Goal: Check status: Check status

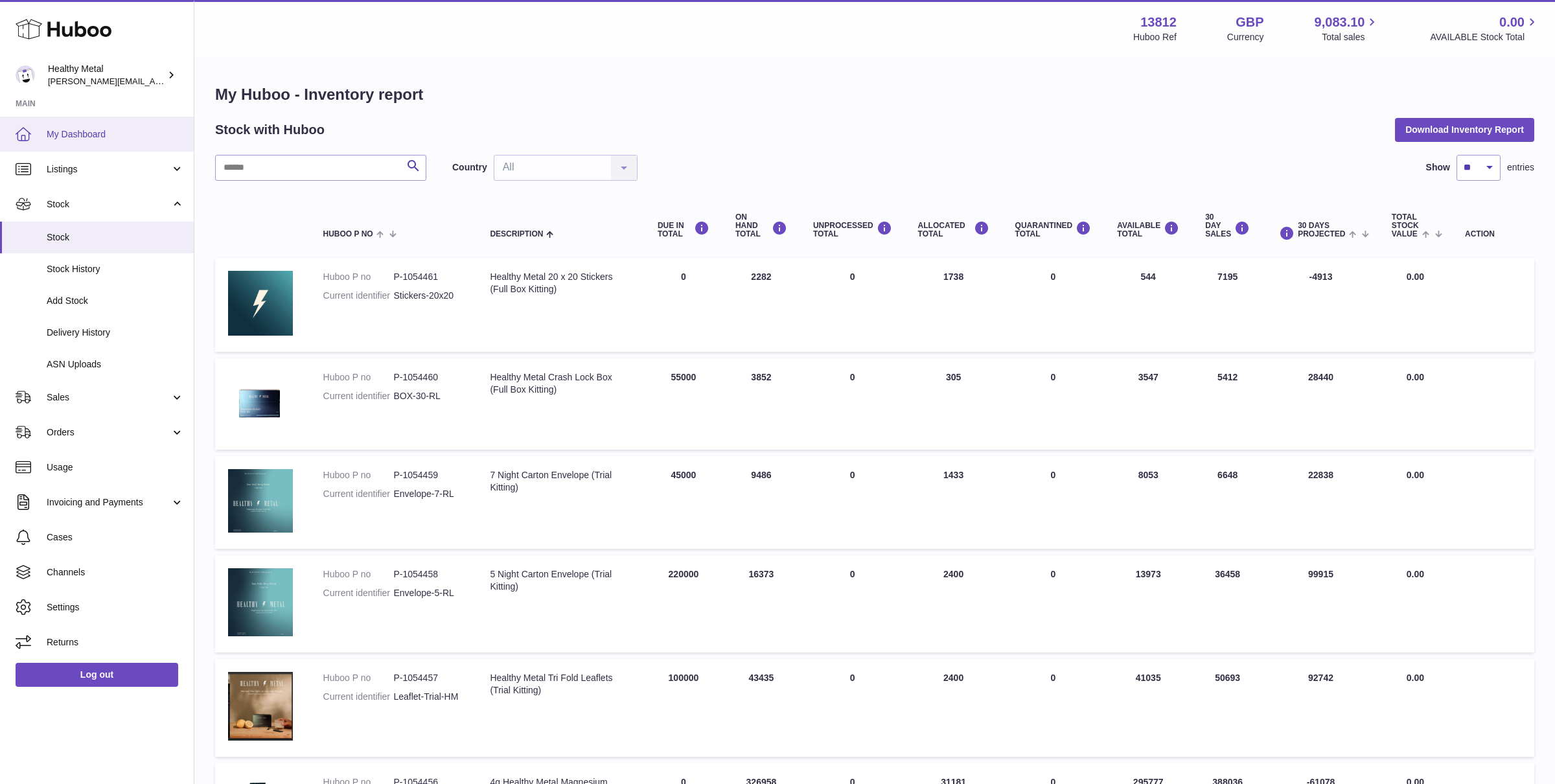
click at [84, 141] on link "My Dashboard" at bounding box center [97, 134] width 194 height 35
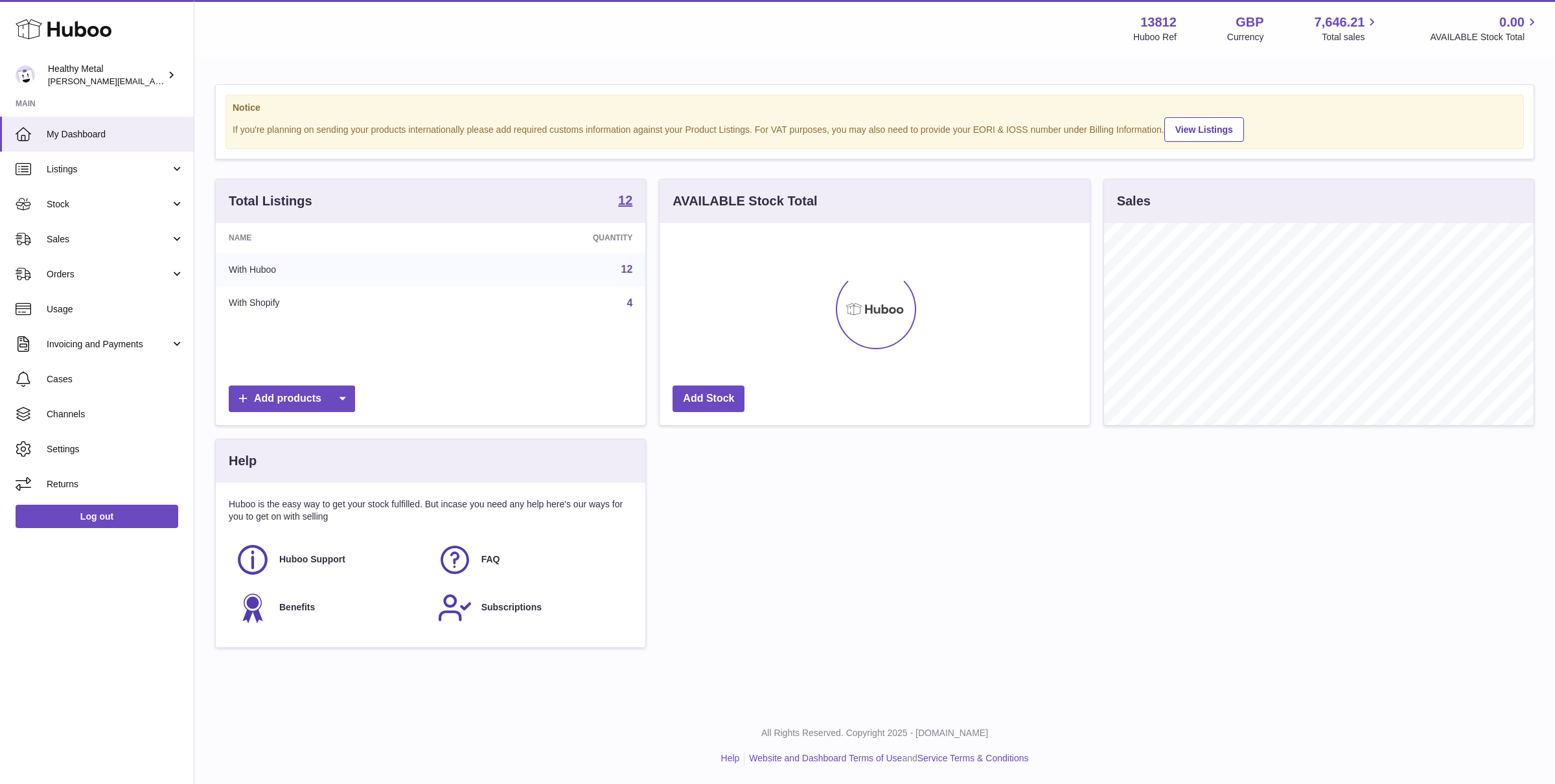
scroll to position [202, 430]
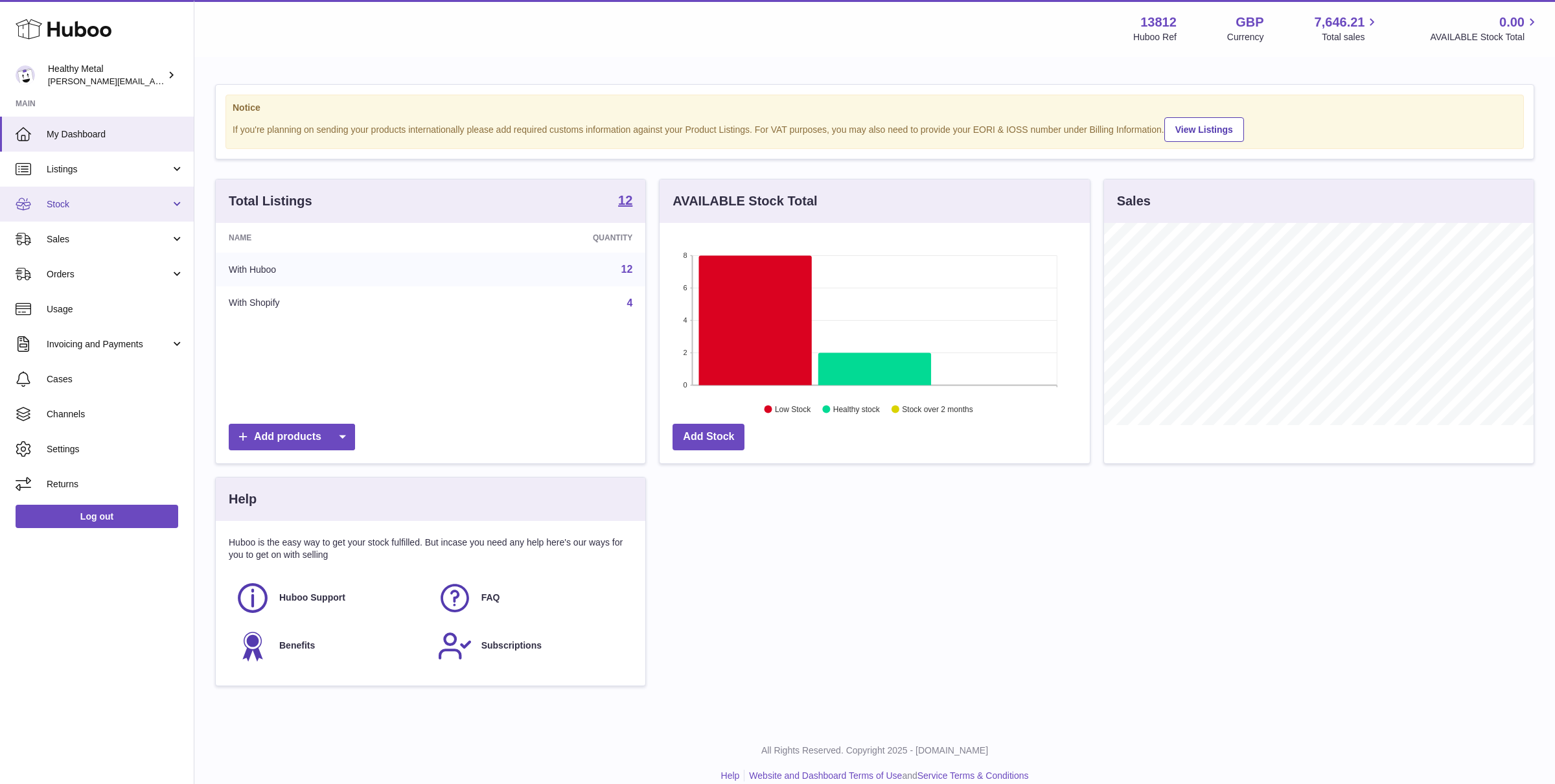
click at [101, 200] on span "Stock" at bounding box center [108, 204] width 124 height 12
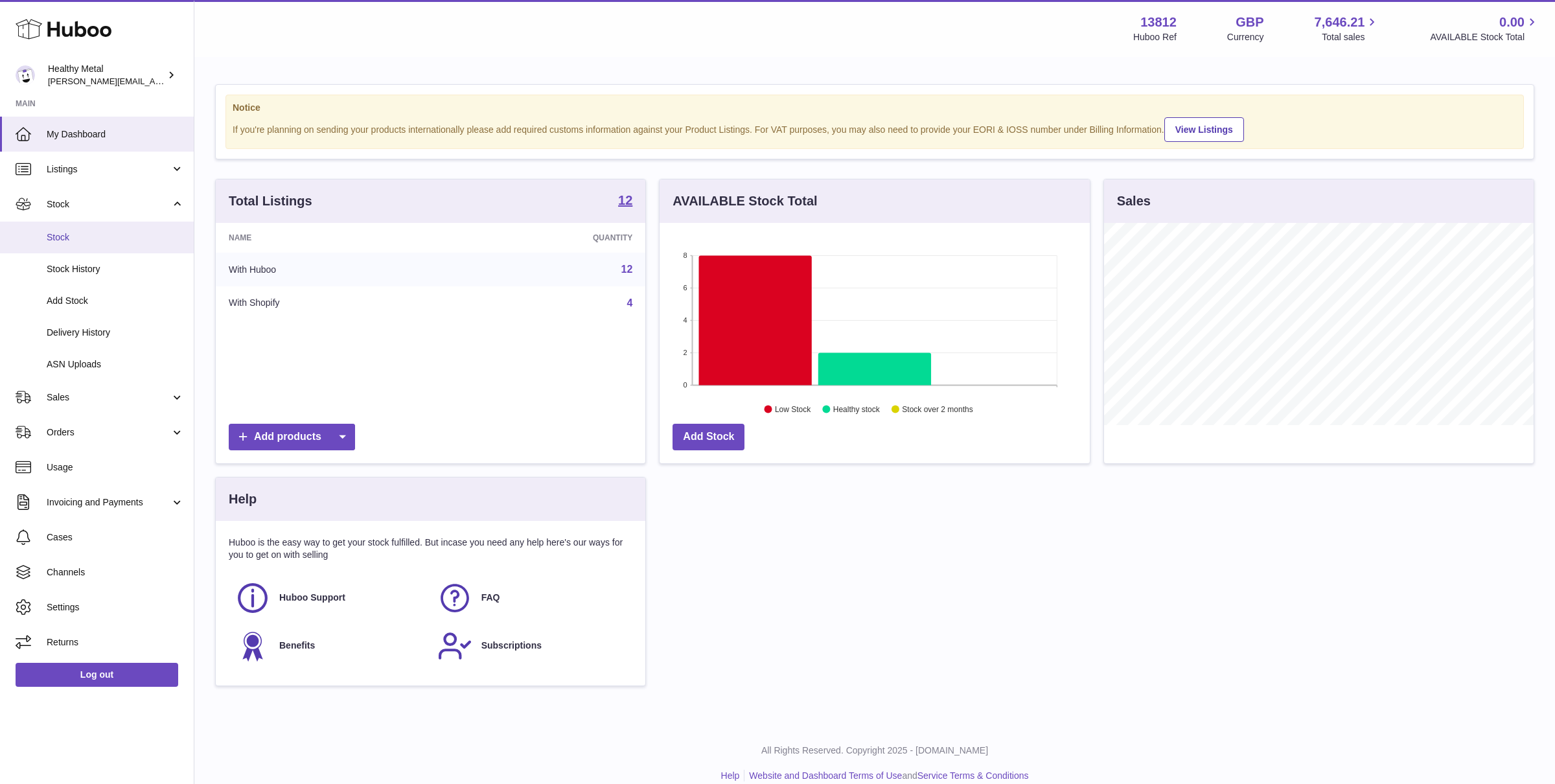
click at [76, 238] on span "Stock" at bounding box center [115, 237] width 137 height 12
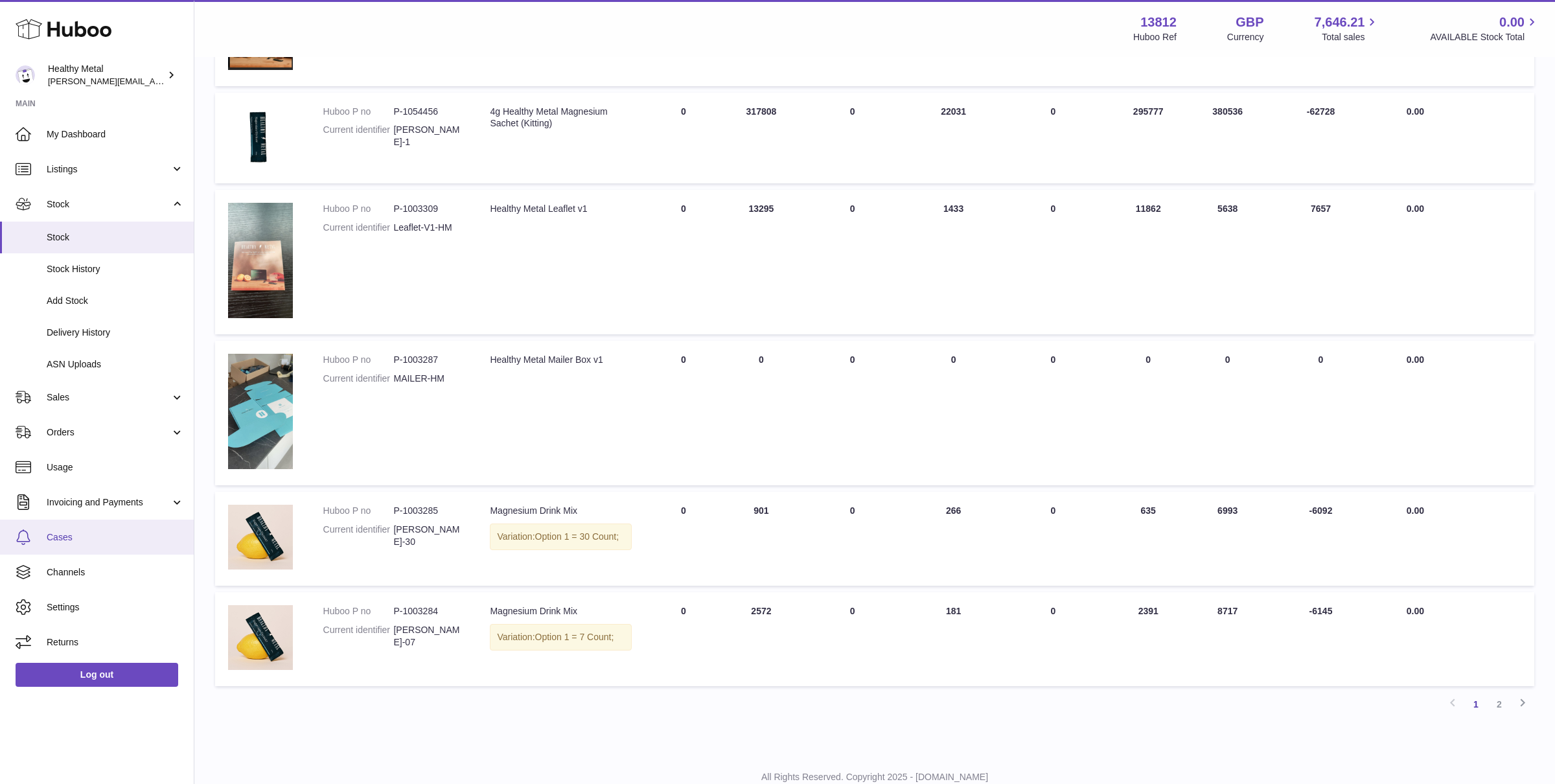
scroll to position [716, 0]
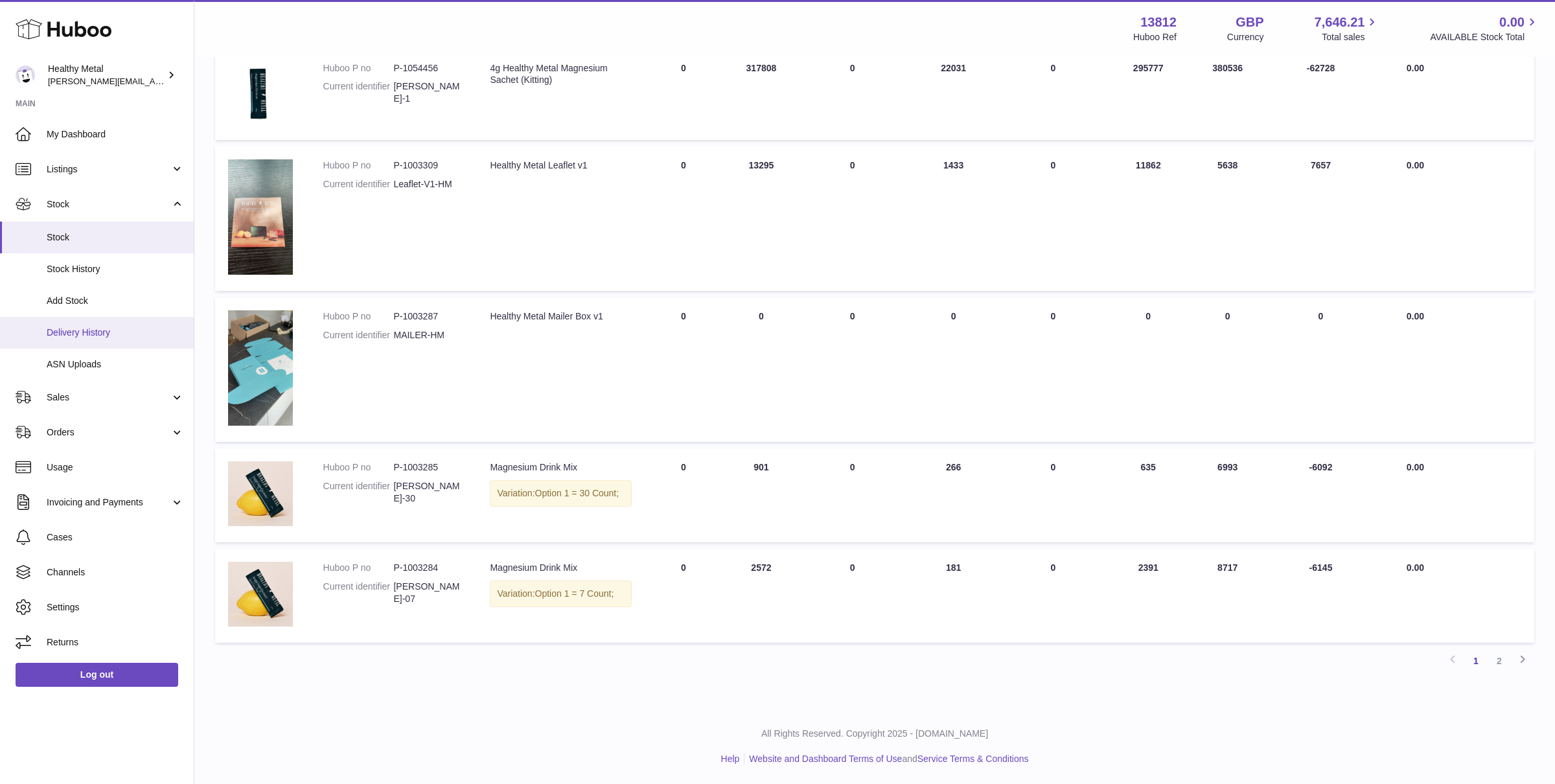
click at [97, 329] on span "Delivery History" at bounding box center [115, 333] width 137 height 12
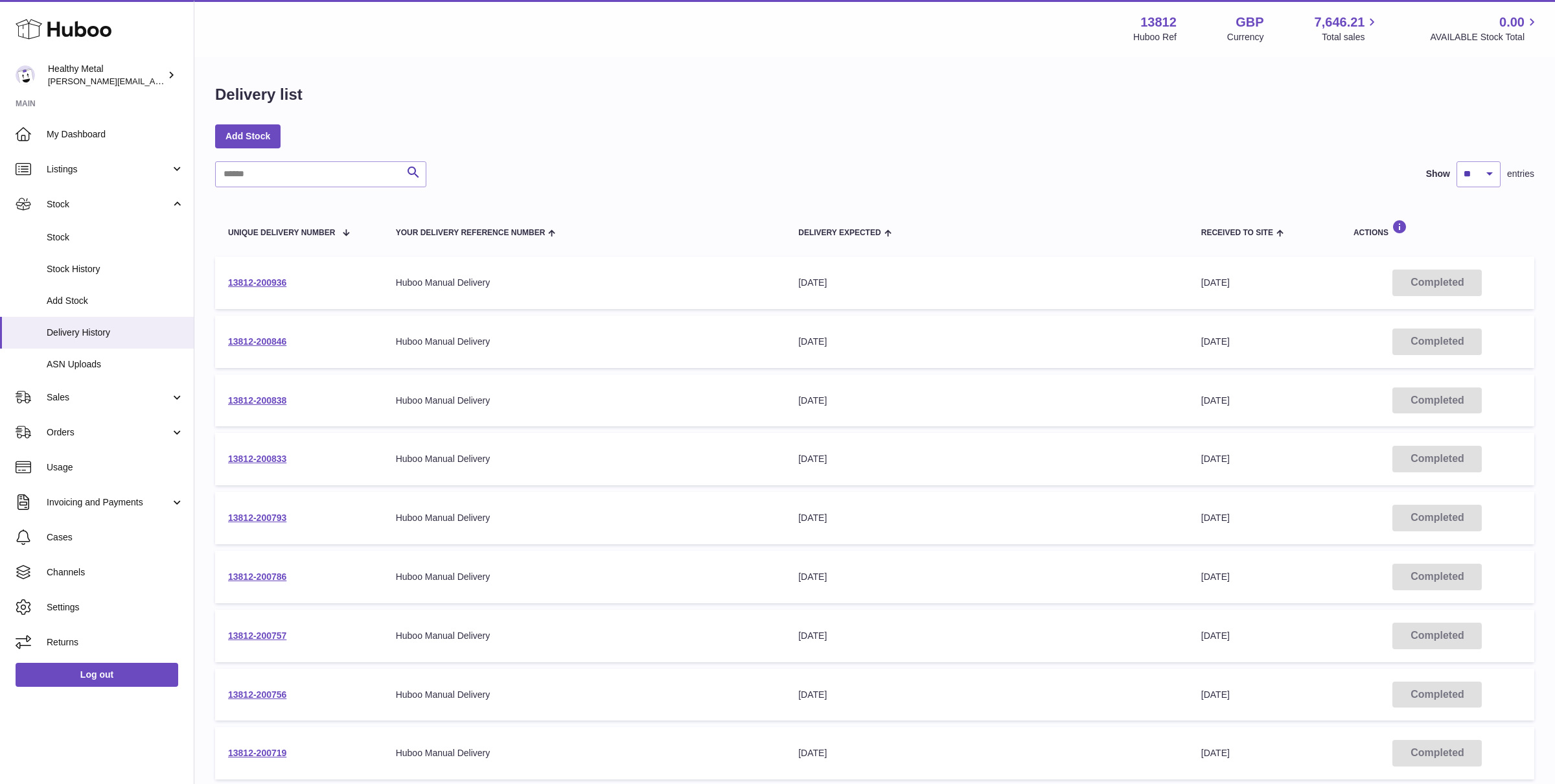
click at [267, 274] on td "13812-200936" at bounding box center [299, 283] width 168 height 53
click at [259, 277] on link "13812-200936" at bounding box center [257, 282] width 58 height 10
click at [84, 461] on span "Usage" at bounding box center [115, 467] width 137 height 12
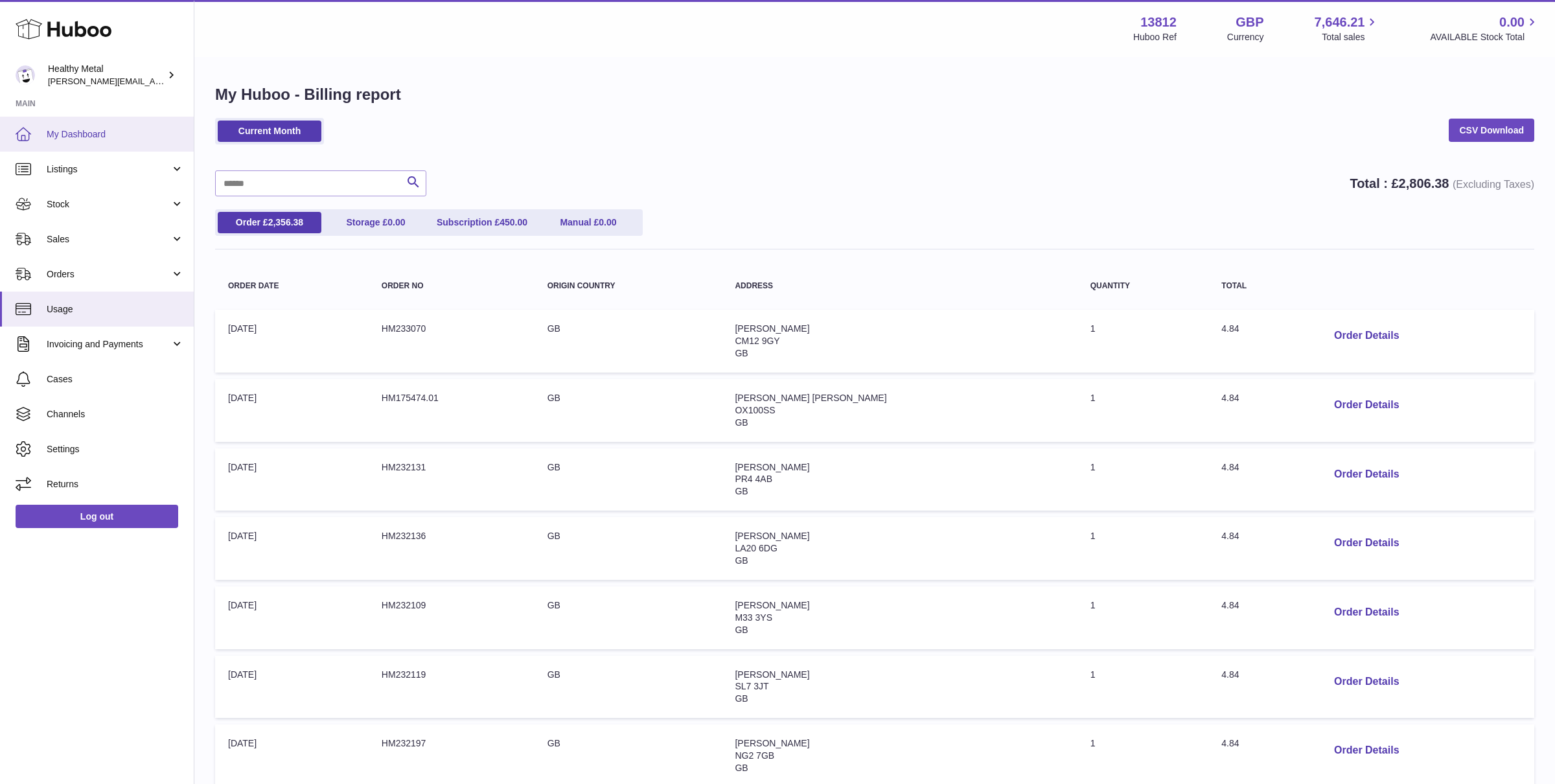
click at [128, 139] on span "My Dashboard" at bounding box center [115, 135] width 137 height 12
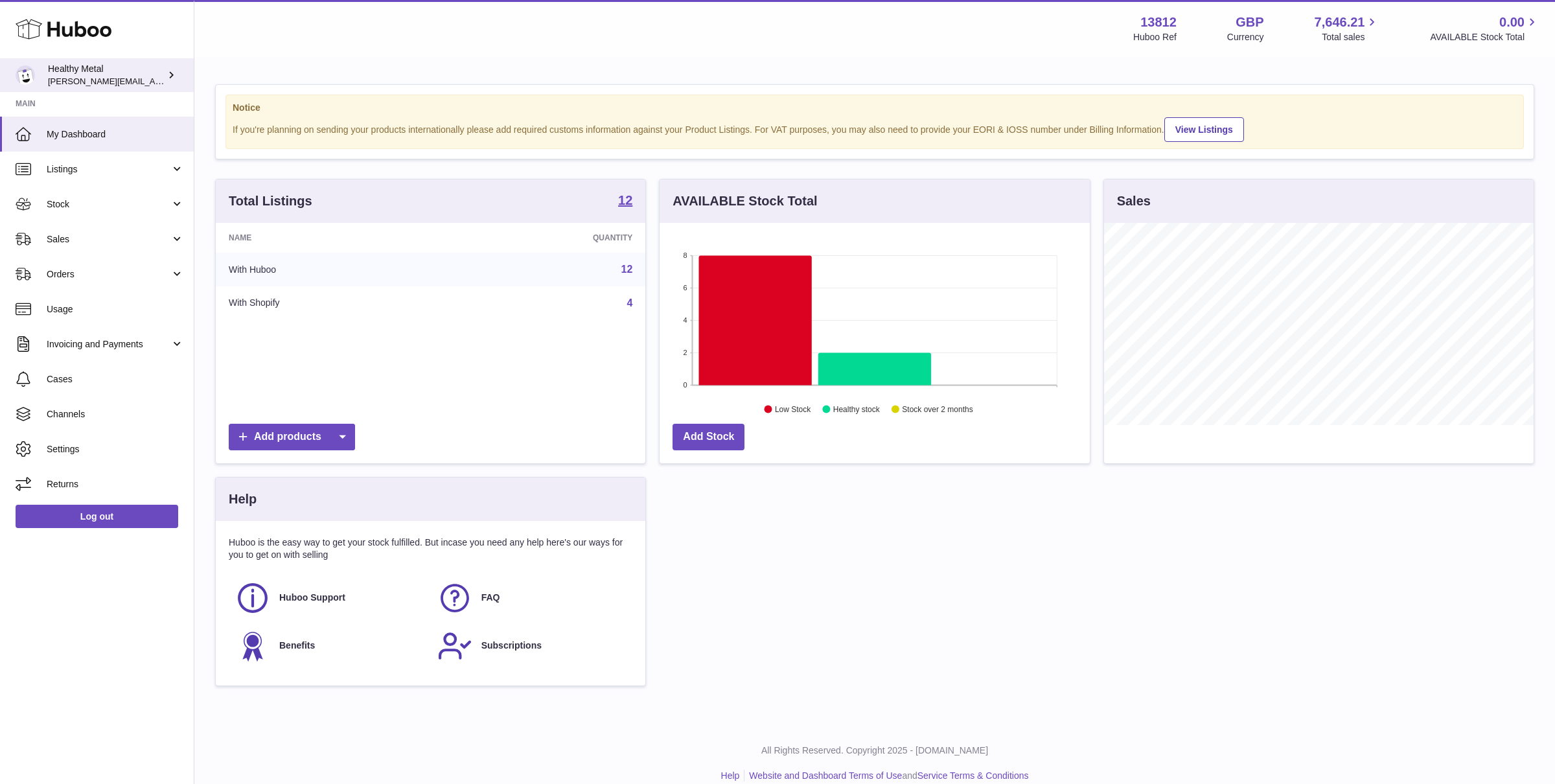
scroll to position [202, 430]
click at [101, 206] on span "Stock" at bounding box center [108, 204] width 124 height 12
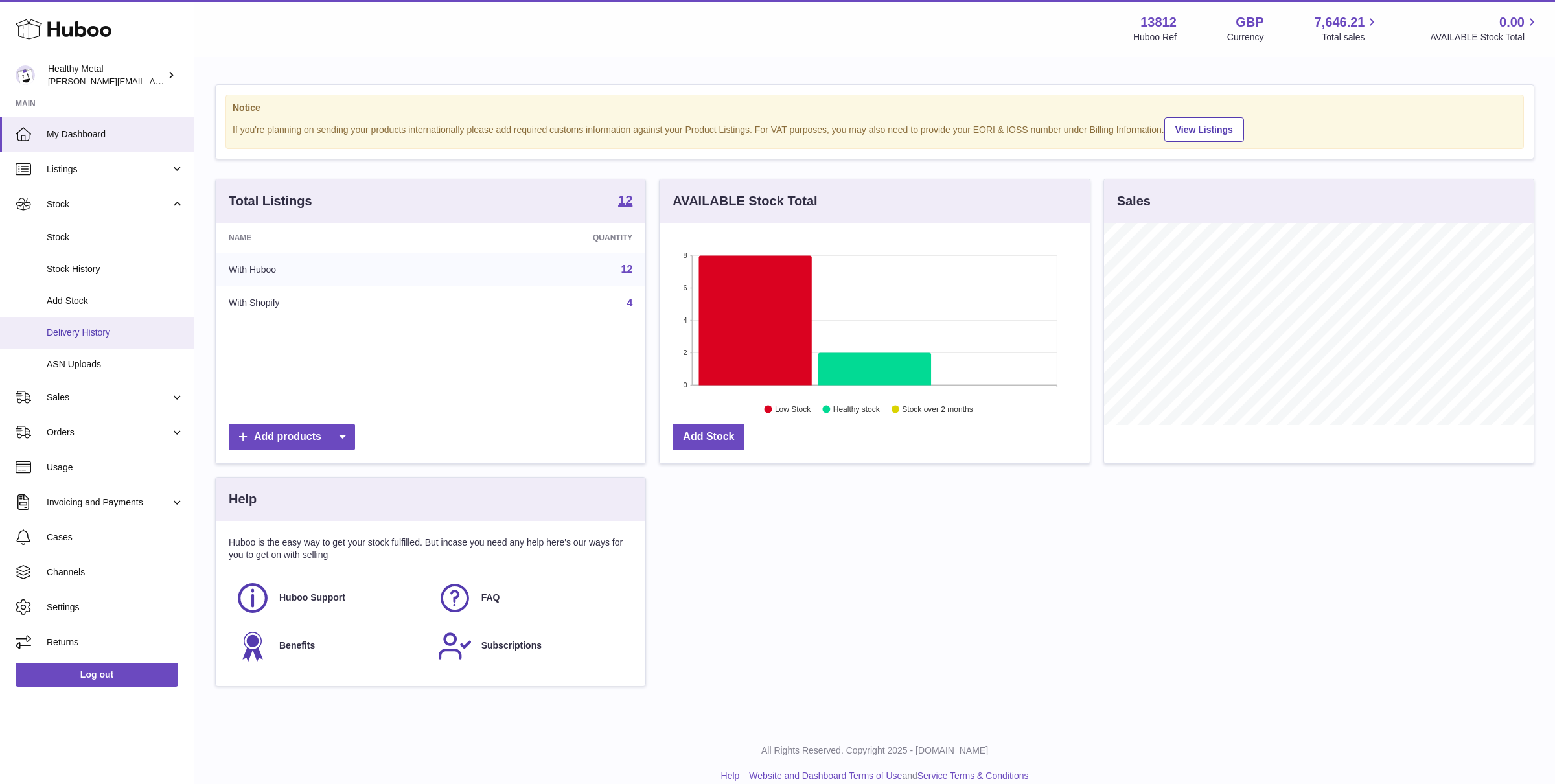
click at [78, 323] on link "Delivery History" at bounding box center [97, 332] width 194 height 32
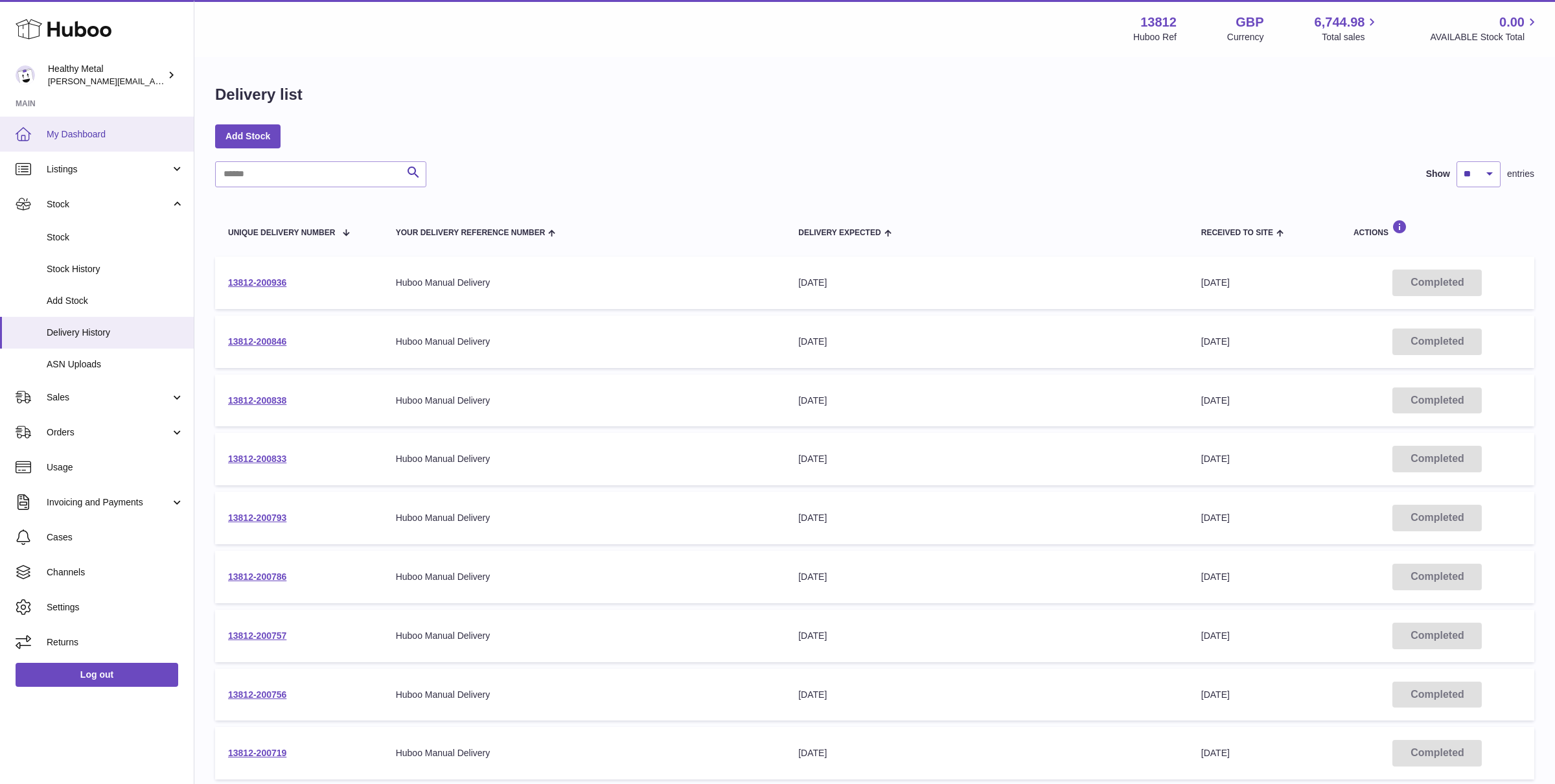
click at [112, 133] on span "My Dashboard" at bounding box center [115, 135] width 137 height 12
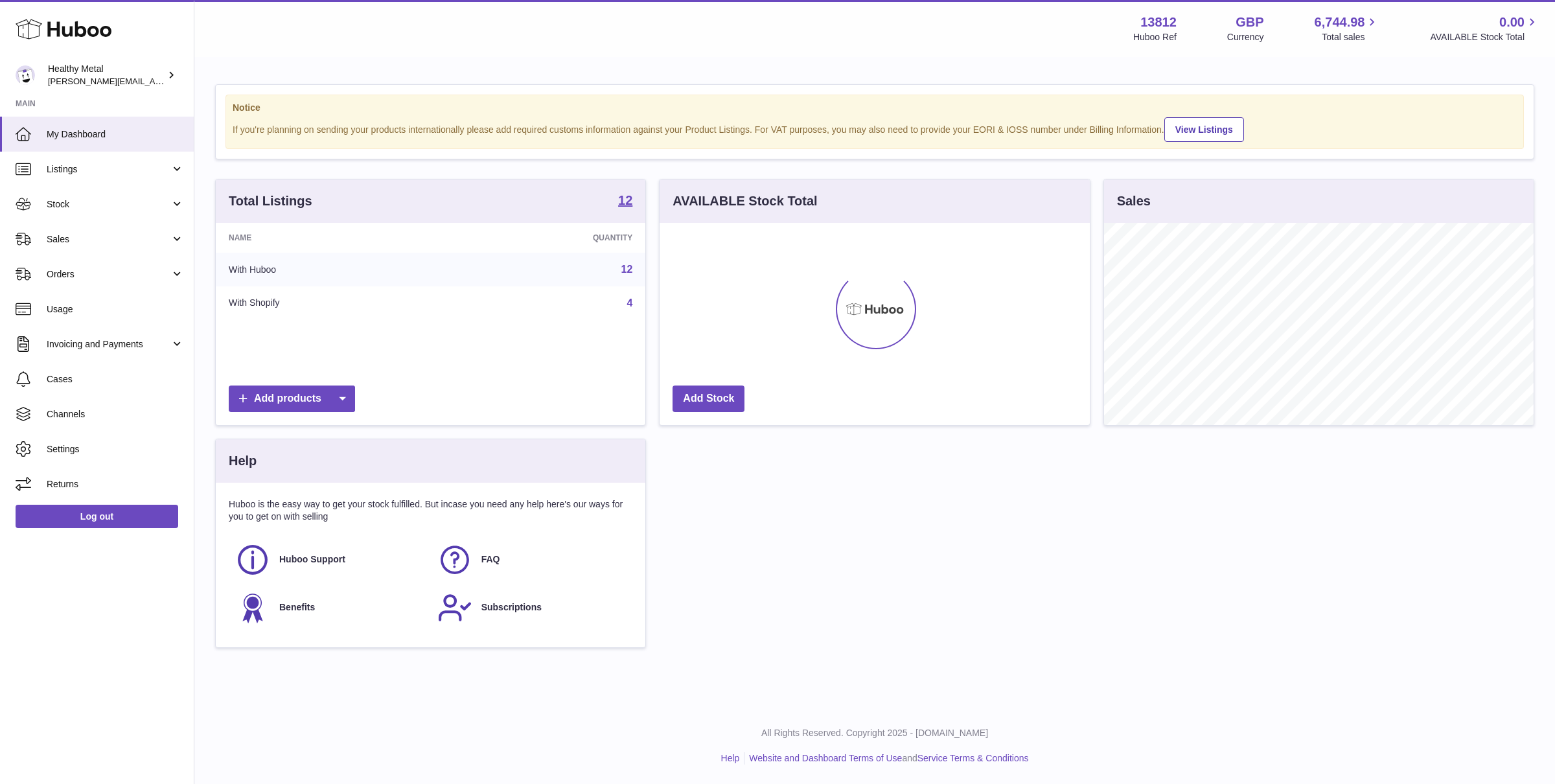
scroll to position [202, 430]
